Goal: Task Accomplishment & Management: Manage account settings

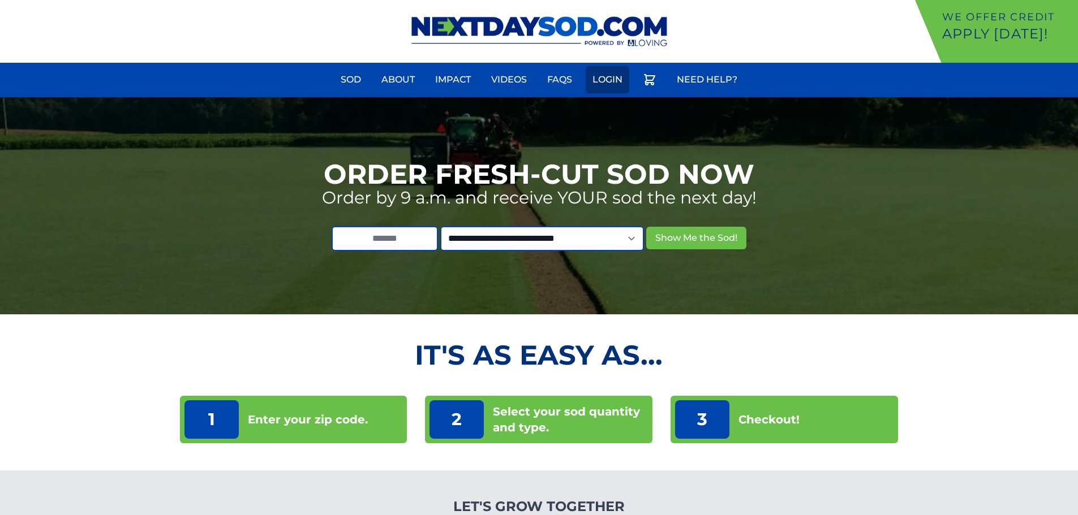
click at [619, 77] on link "Login" at bounding box center [607, 79] width 44 height 27
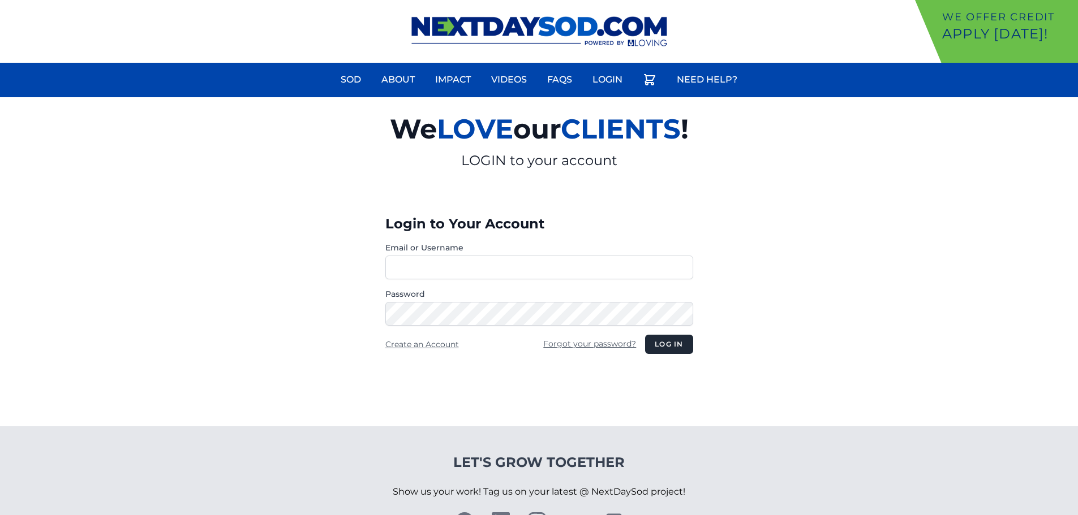
type input "**********"
click at [660, 335] on form "**********" at bounding box center [539, 298] width 308 height 112
click at [665, 347] on button "Log in" at bounding box center [669, 344] width 48 height 19
